Goal: Task Accomplishment & Management: Manage account settings

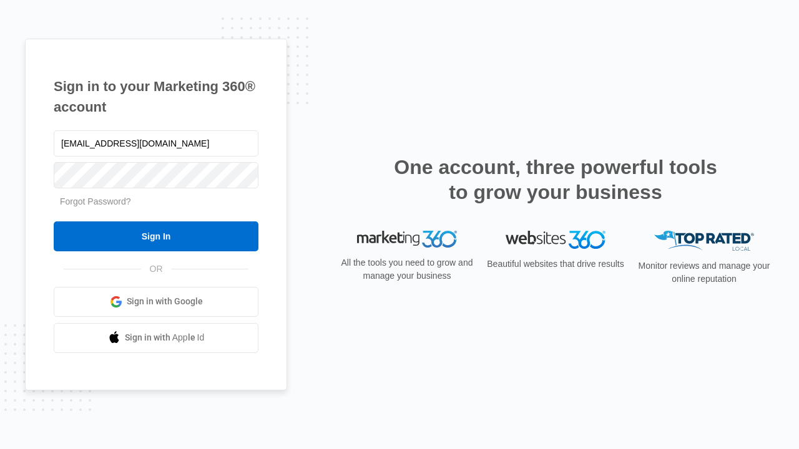
type input "dankie614@gmail.com"
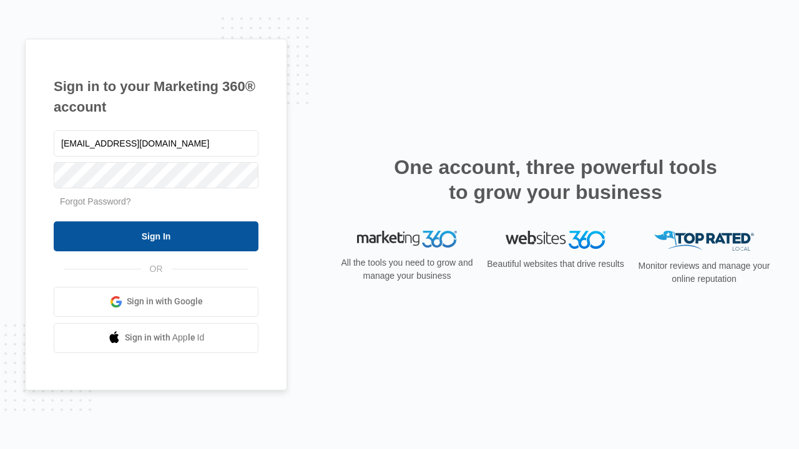
click at [156, 236] on input "Sign In" at bounding box center [156, 237] width 205 height 30
